Goal: Transaction & Acquisition: Download file/media

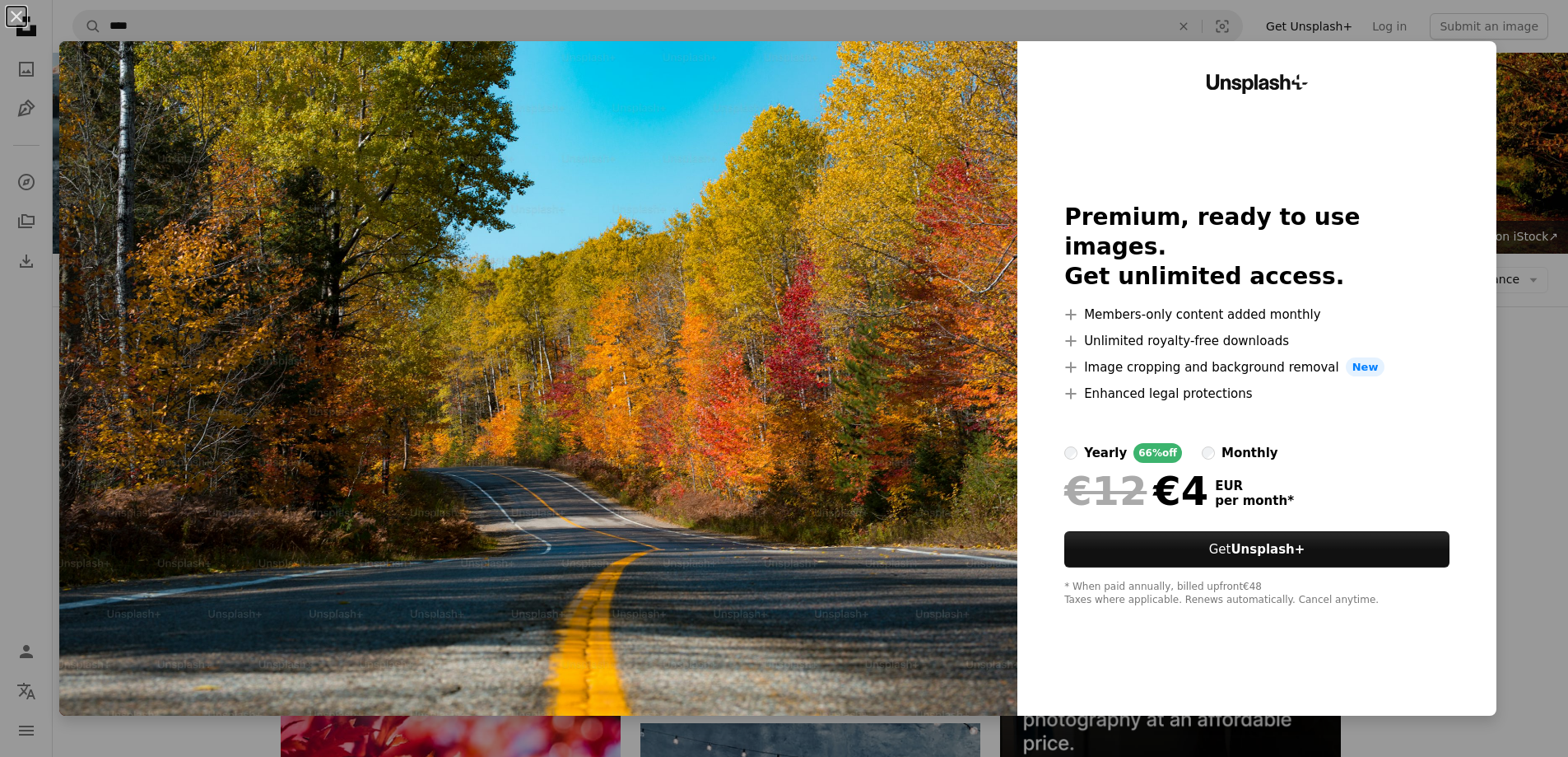
scroll to position [5565, 0]
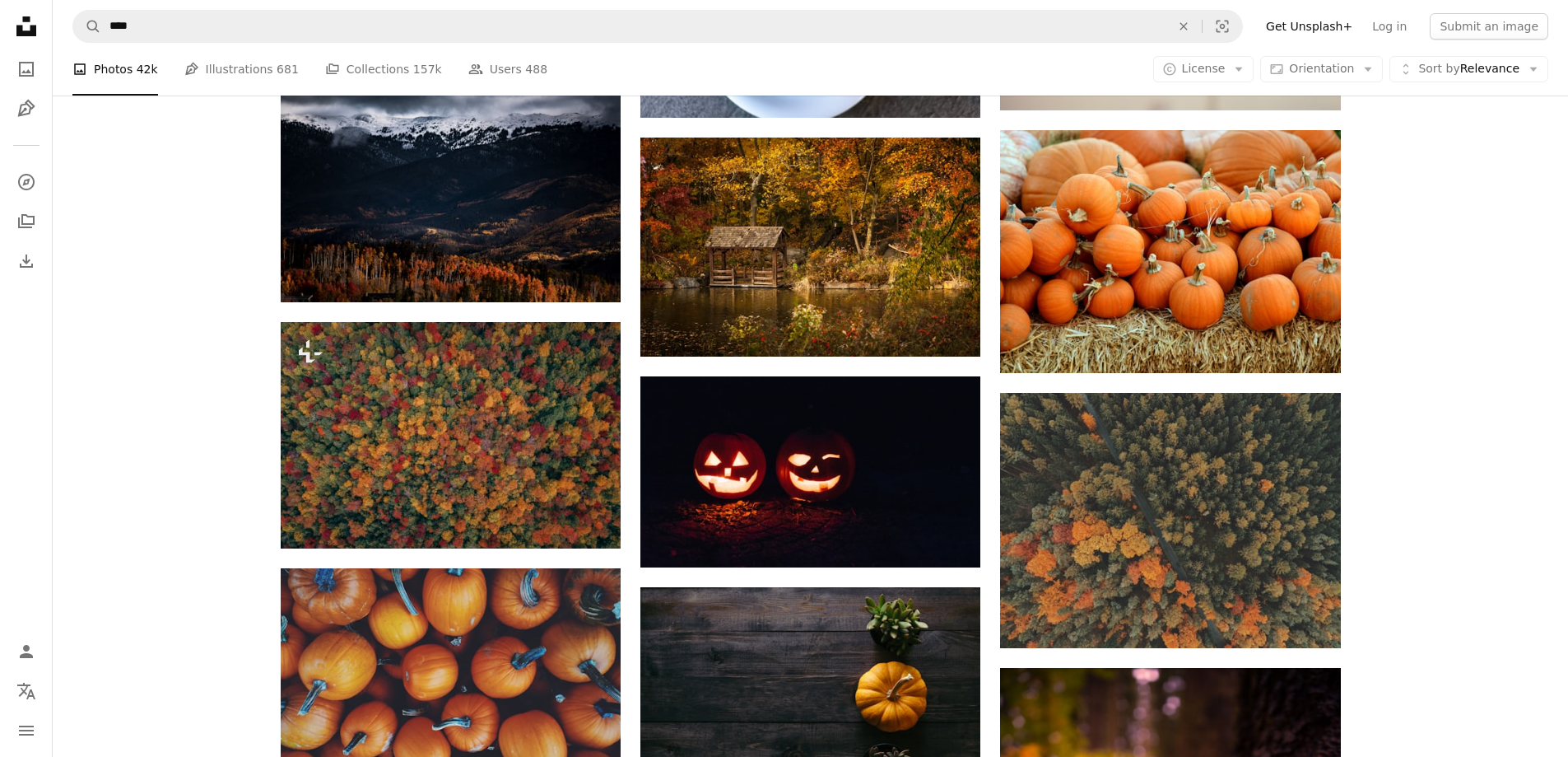
scroll to position [10917, 0]
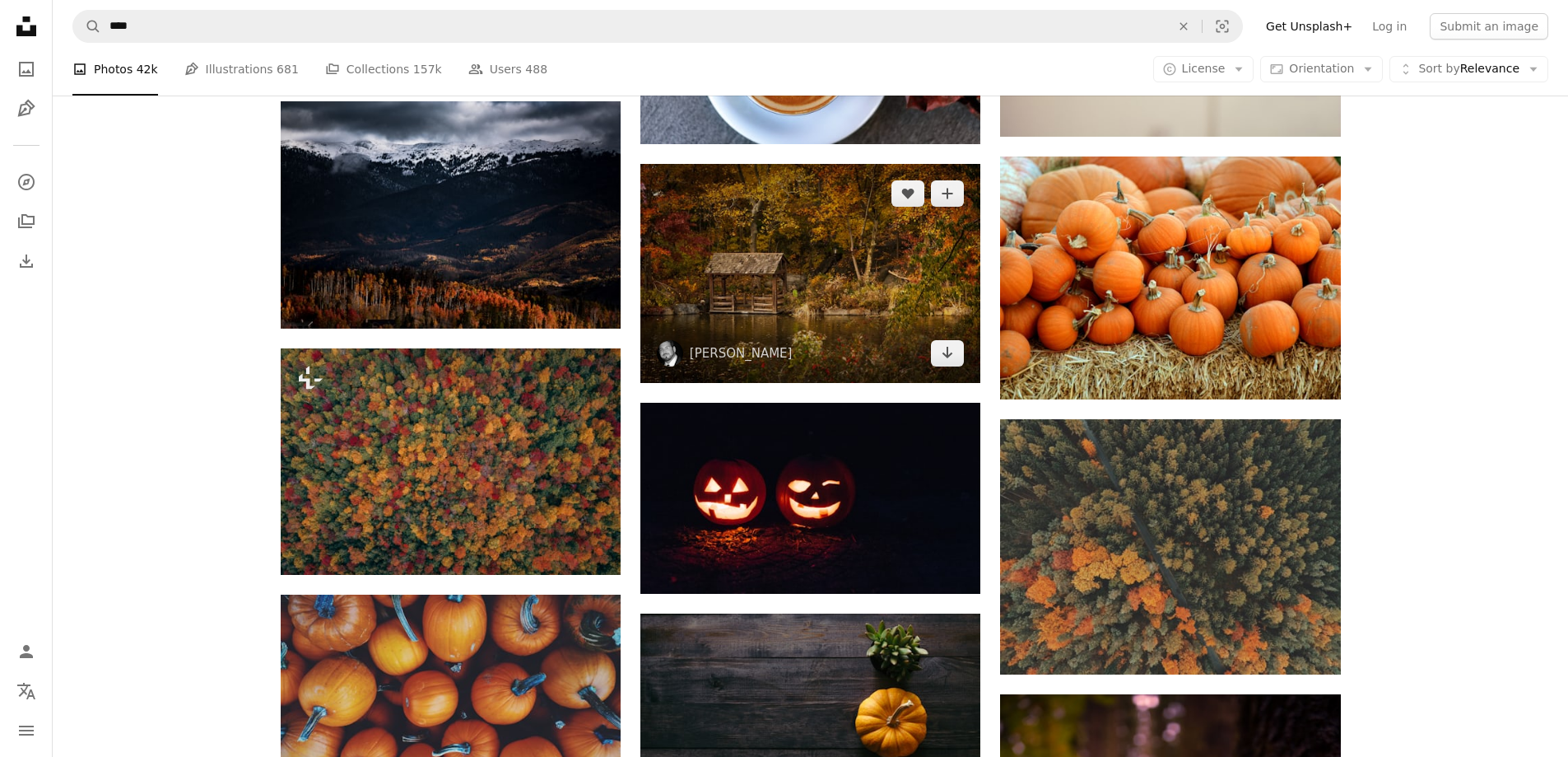
click at [701, 249] on img at bounding box center [810, 273] width 340 height 218
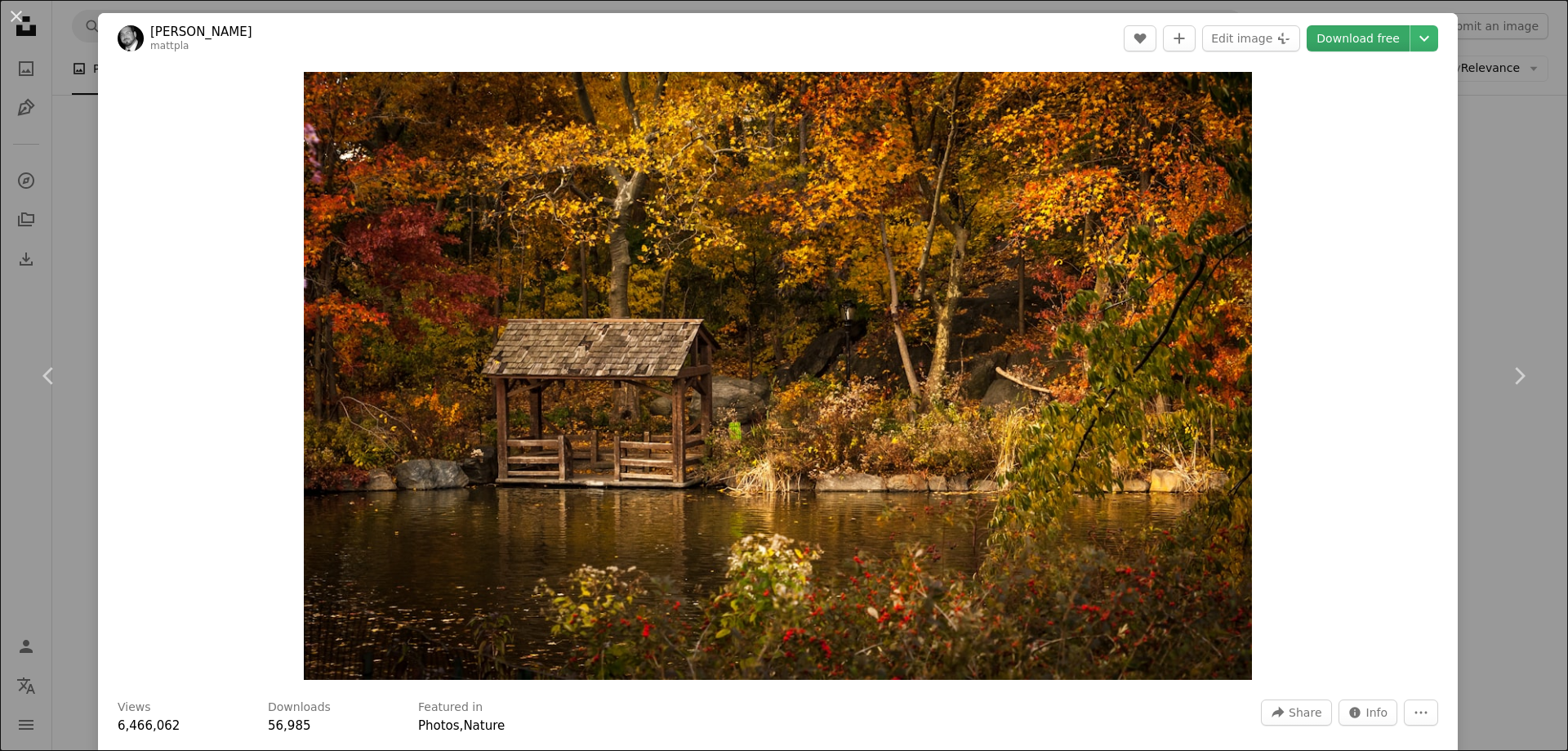
click at [1364, 38] on link "Download free" at bounding box center [1358, 38] width 103 height 26
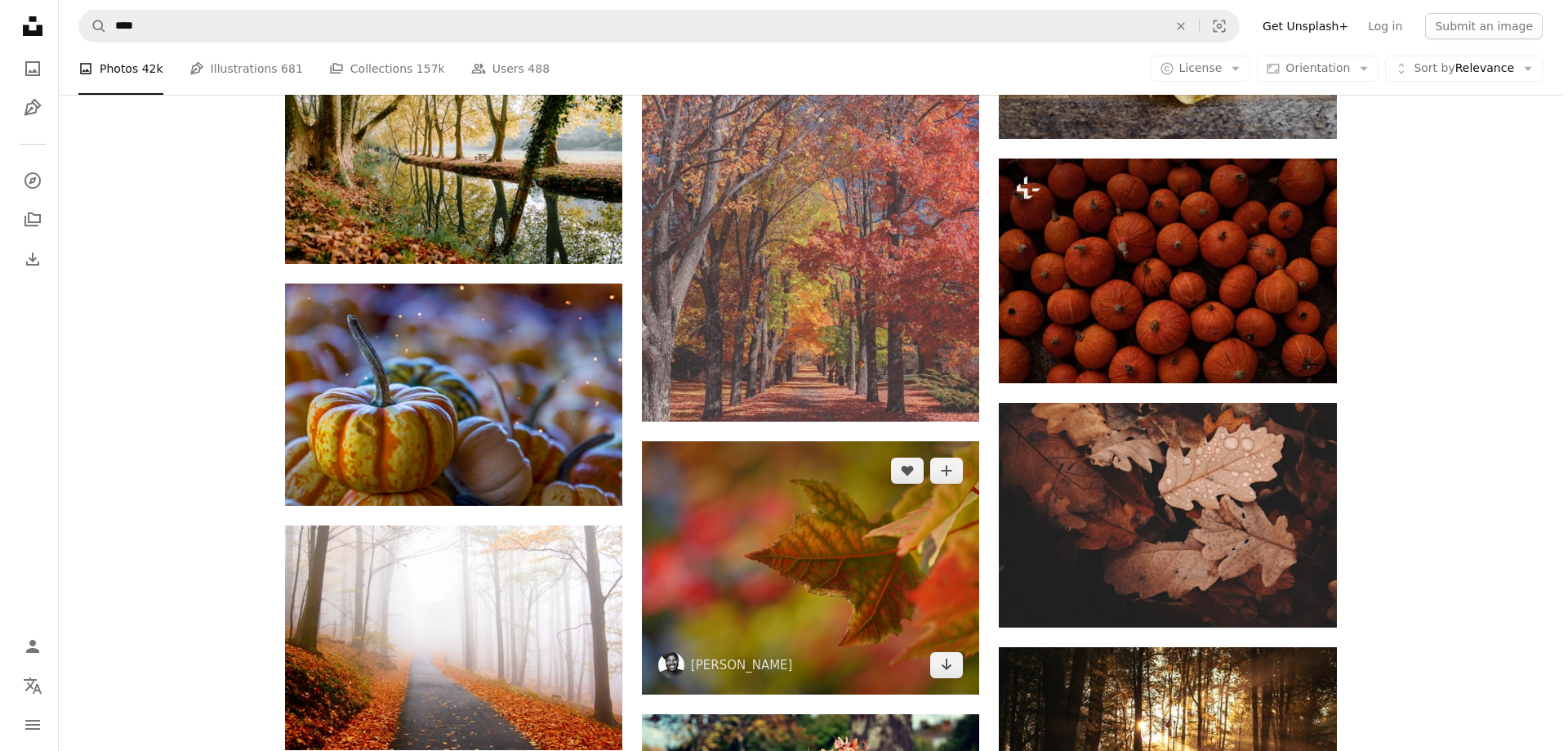
scroll to position [19573, 0]
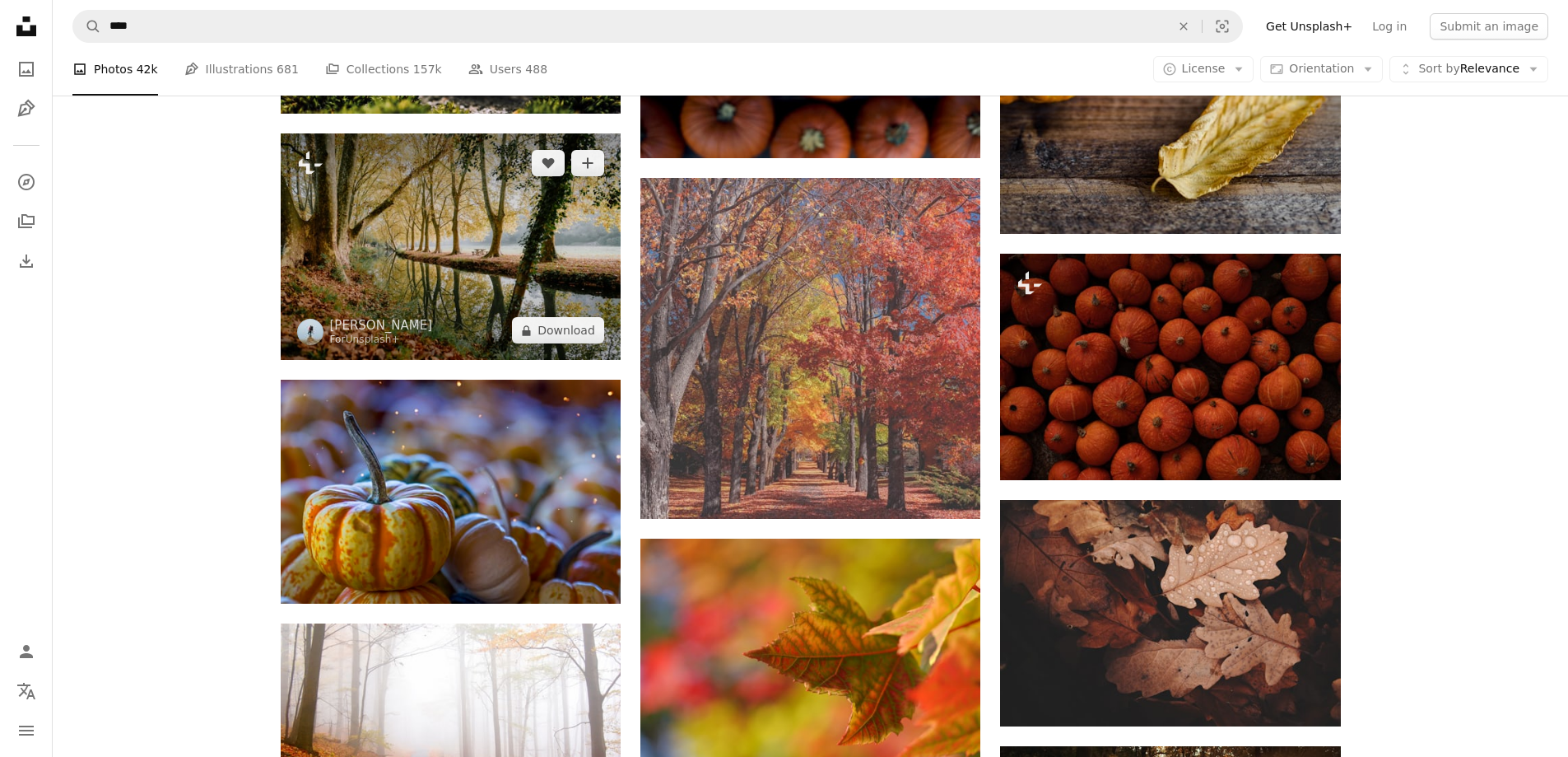
click at [383, 240] on img at bounding box center [451, 247] width 340 height 226
